Goal: Transaction & Acquisition: Purchase product/service

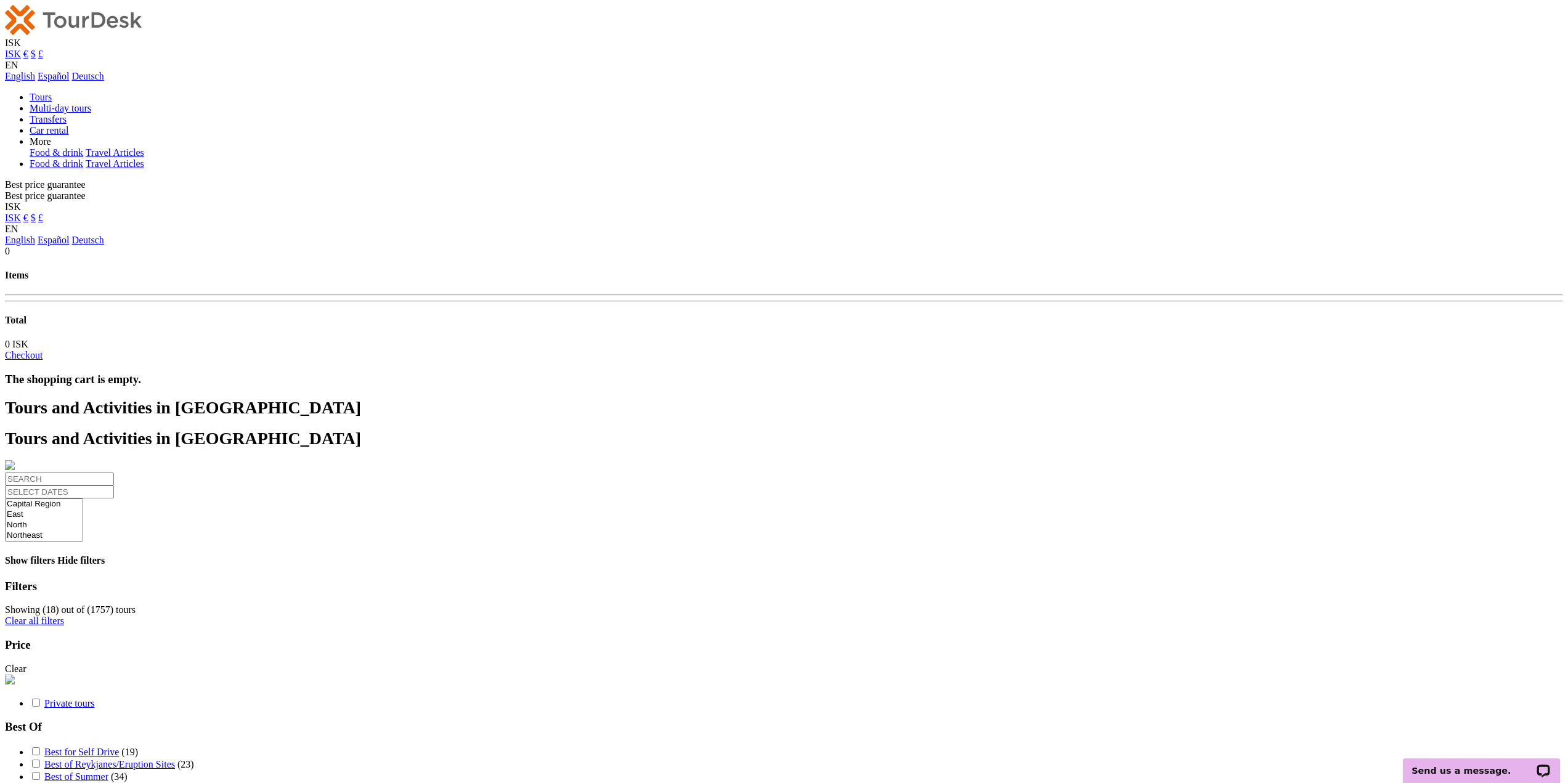
select select
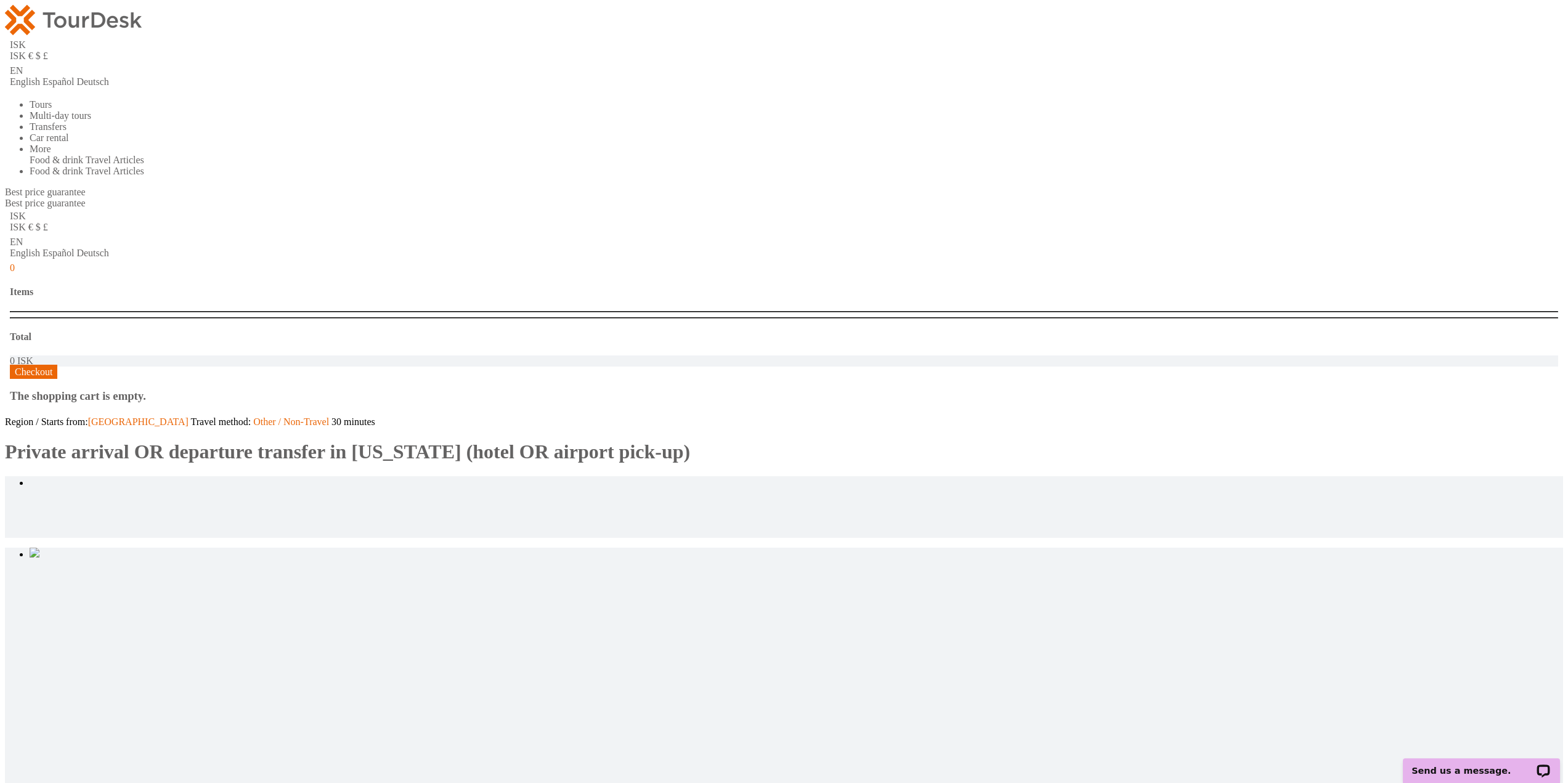
type input "2"
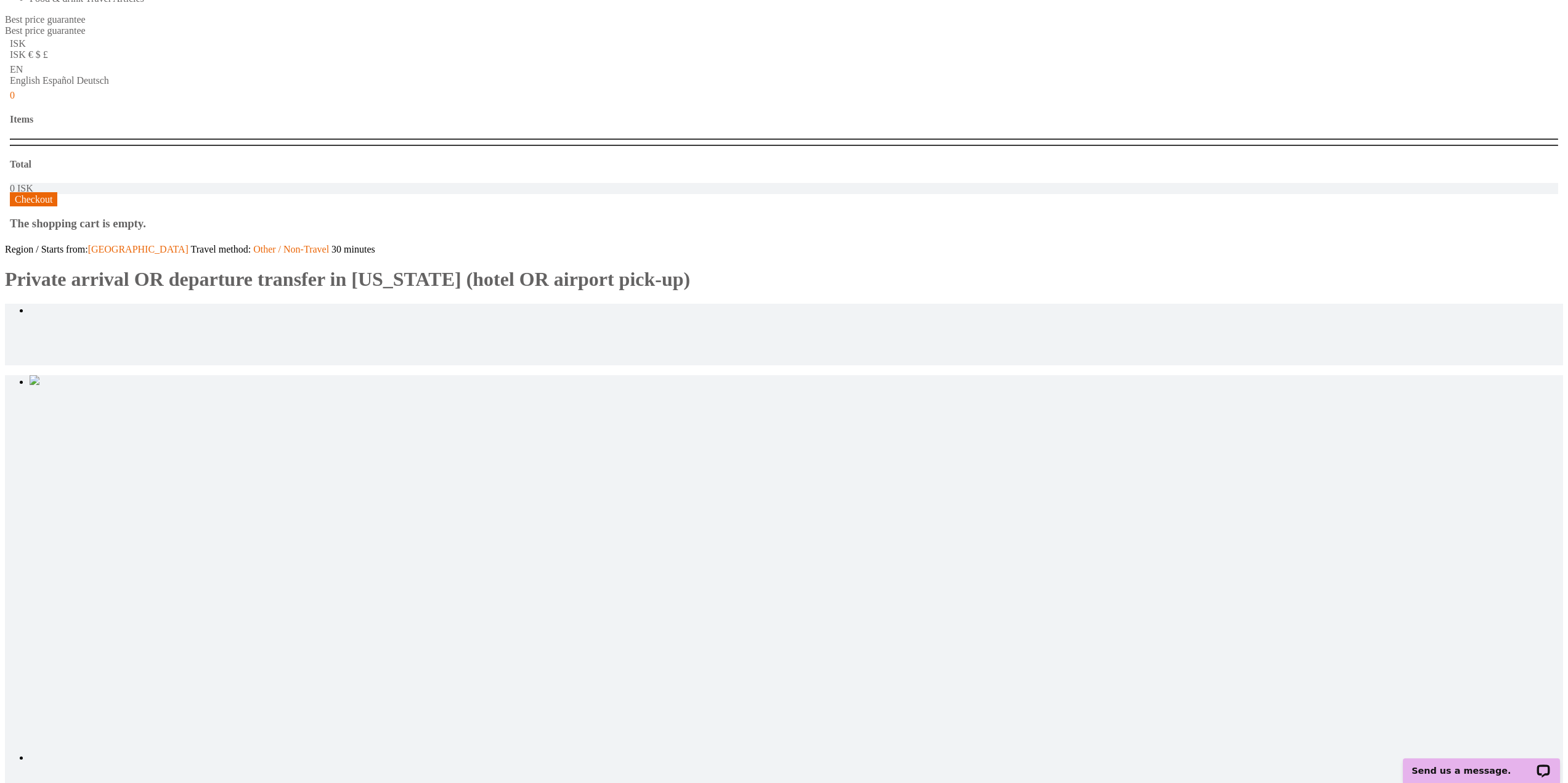
scroll to position [308, 0]
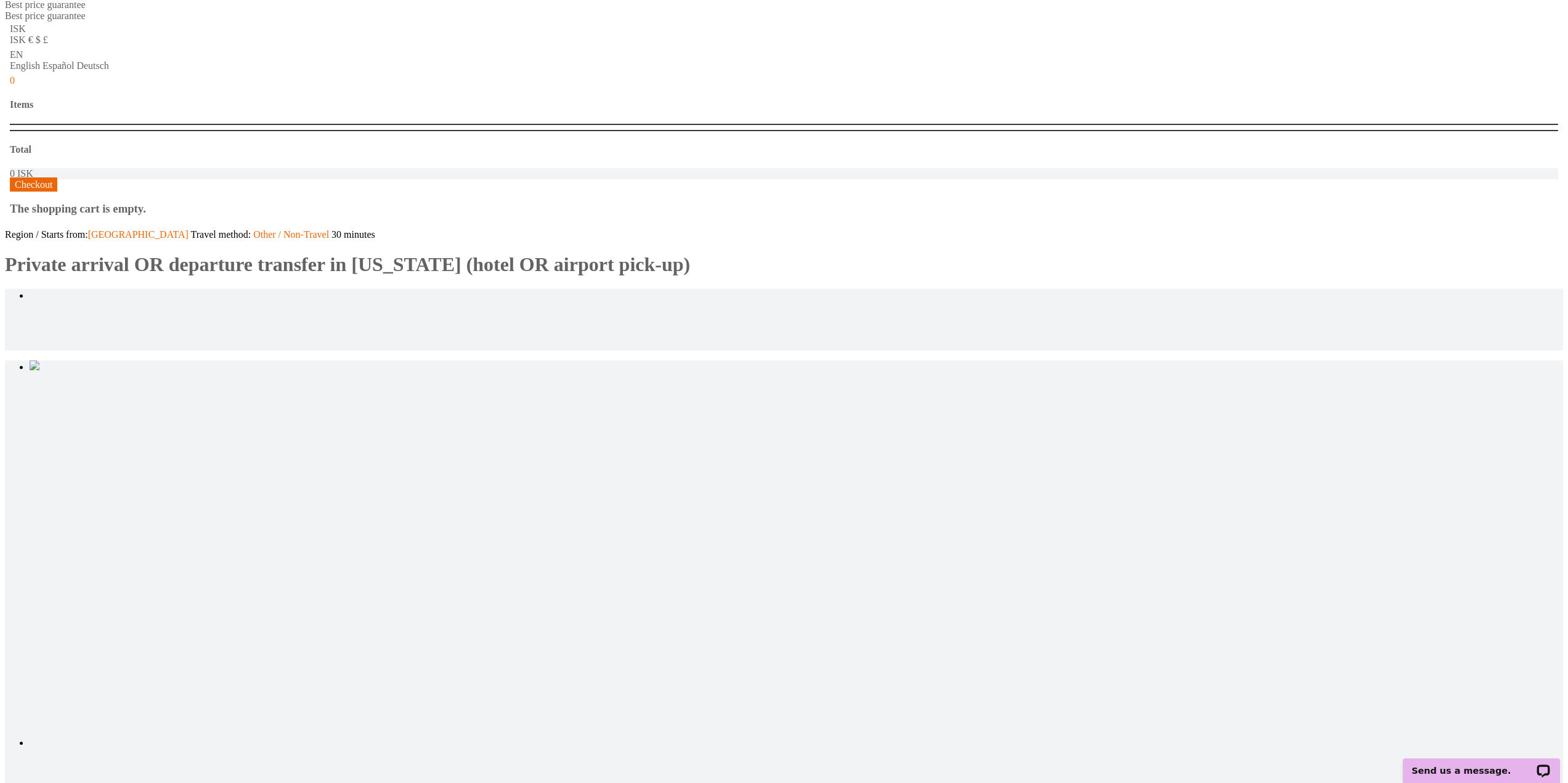
scroll to position [185, 0]
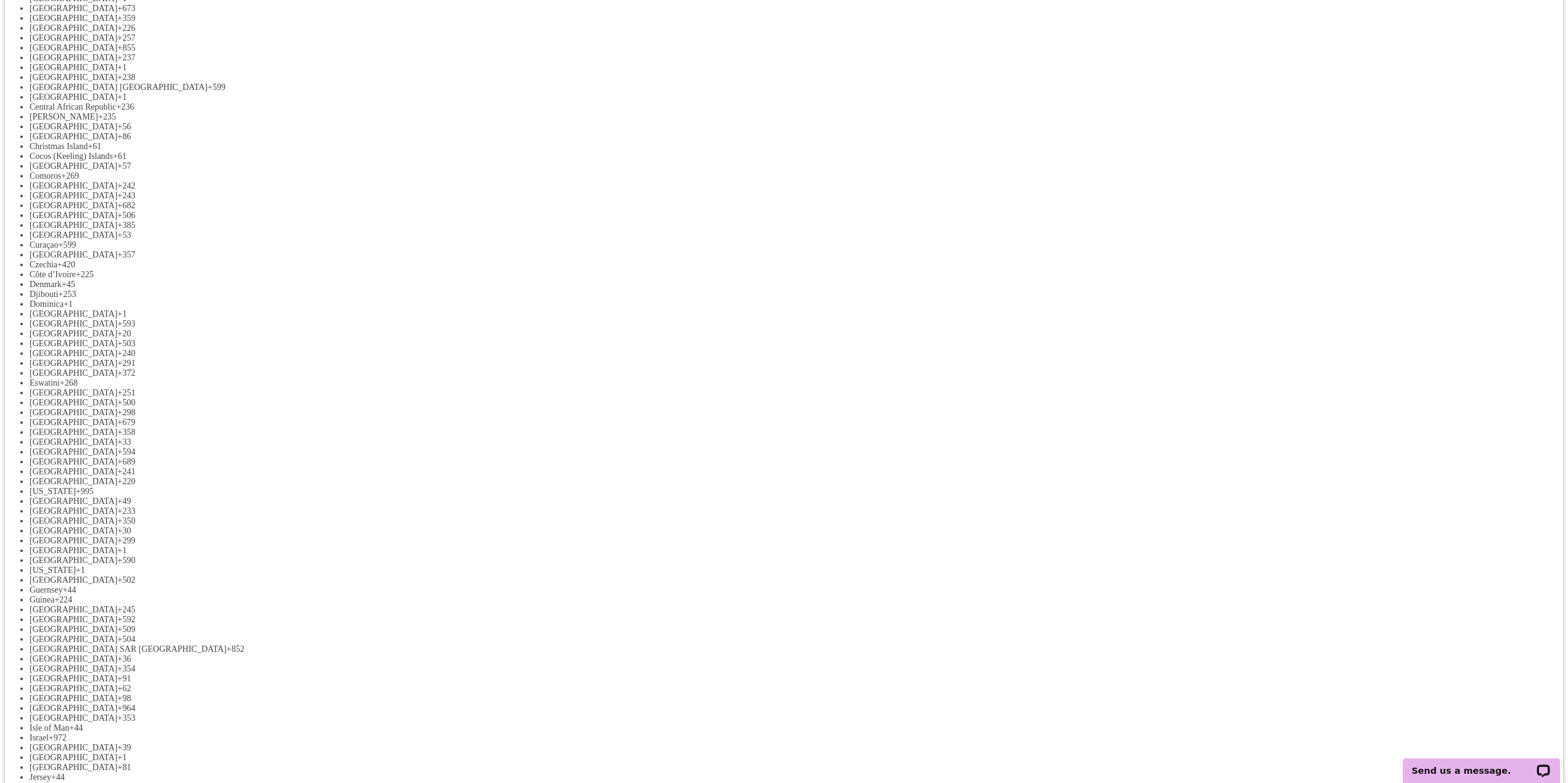
scroll to position [185, 0]
